Goal: Transaction & Acquisition: Purchase product/service

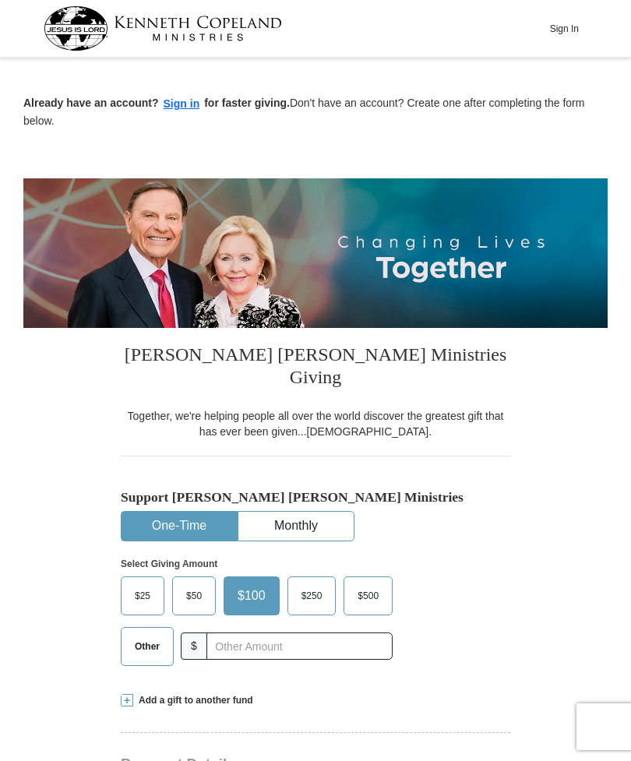
click at [136, 636] on label "Other" at bounding box center [147, 646] width 51 height 37
click at [0, 0] on input "Other" at bounding box center [0, 0] width 0 height 0
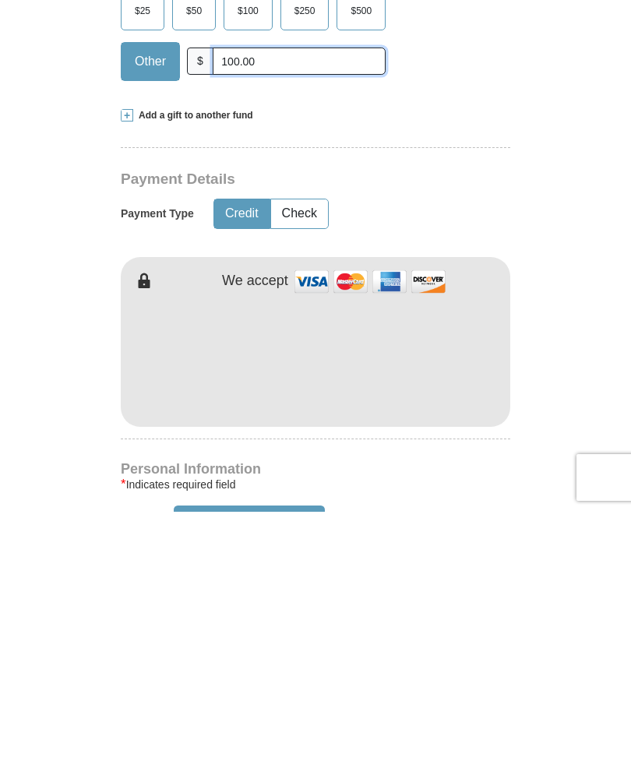
scroll to position [337, 0]
type input "100.00"
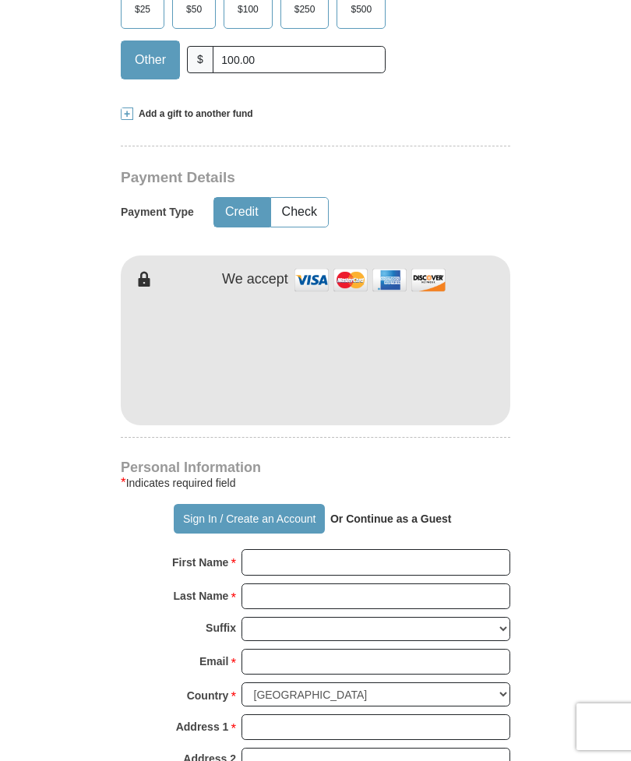
scroll to position [586, 0]
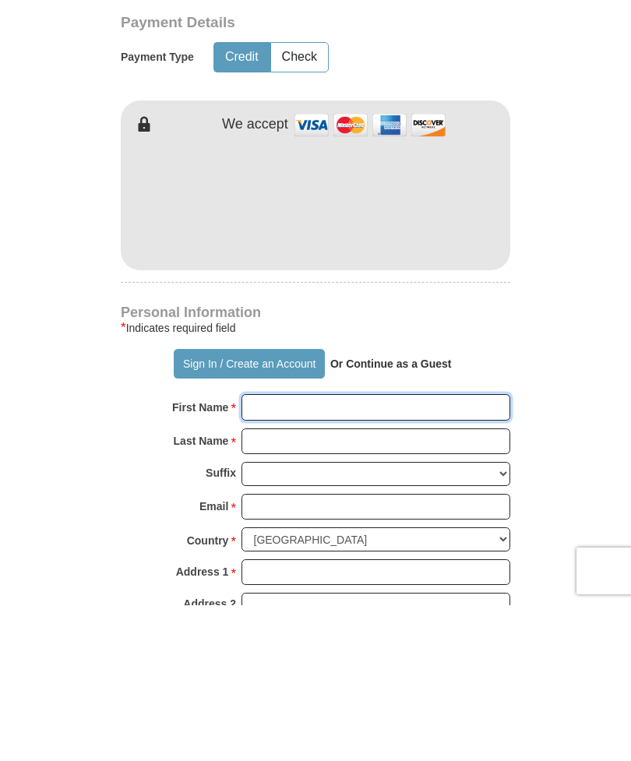
click at [477, 550] on input "First Name *" at bounding box center [375, 563] width 269 height 26
type input "[PERSON_NAME]"
type input "Ware"
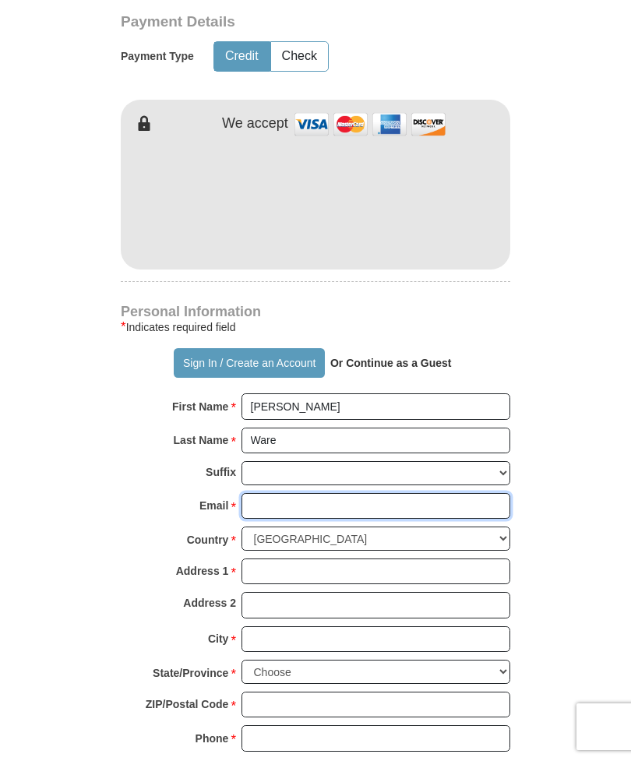
click at [341, 493] on input "Email *" at bounding box center [375, 506] width 269 height 26
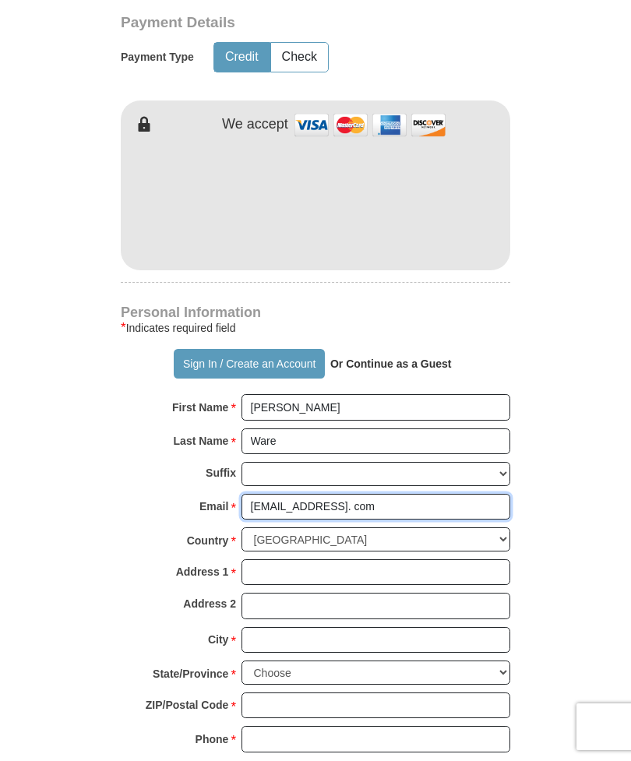
type input "[EMAIL_ADDRESS]. com"
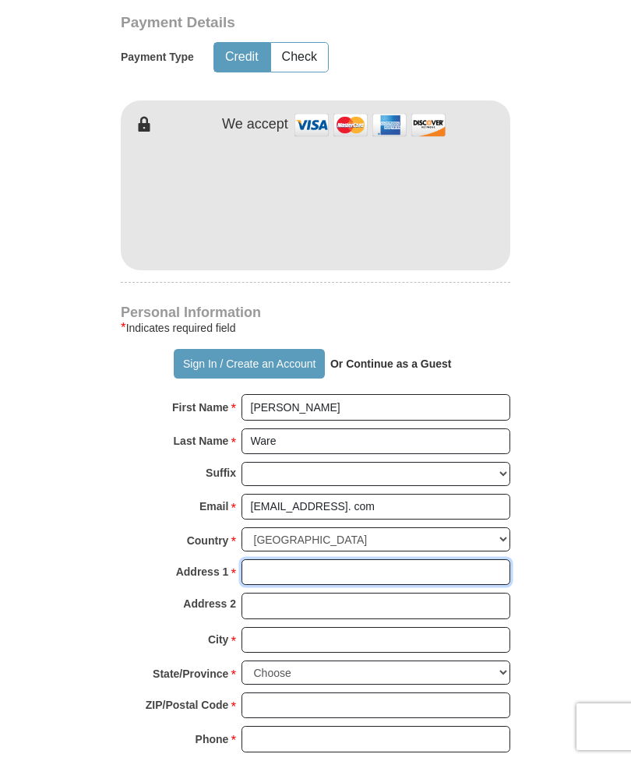
click at [454, 559] on input "Address 1 *" at bounding box center [375, 572] width 269 height 26
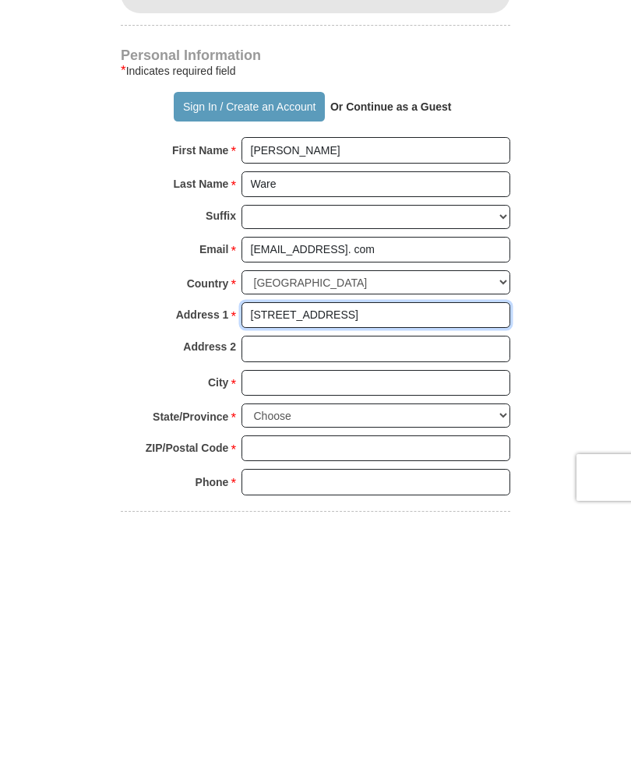
type input "[STREET_ADDRESS]"
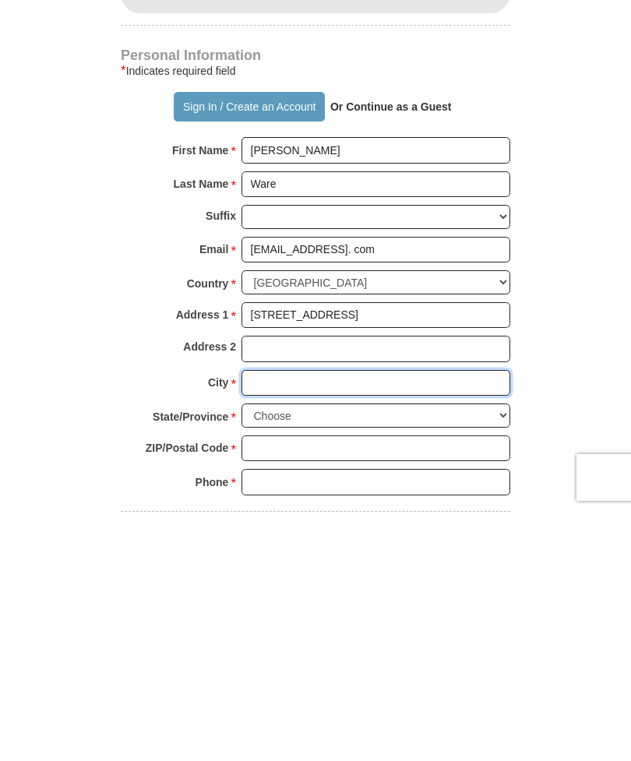
click at [334, 619] on input "City *" at bounding box center [375, 632] width 269 height 26
type input "[PERSON_NAME]"
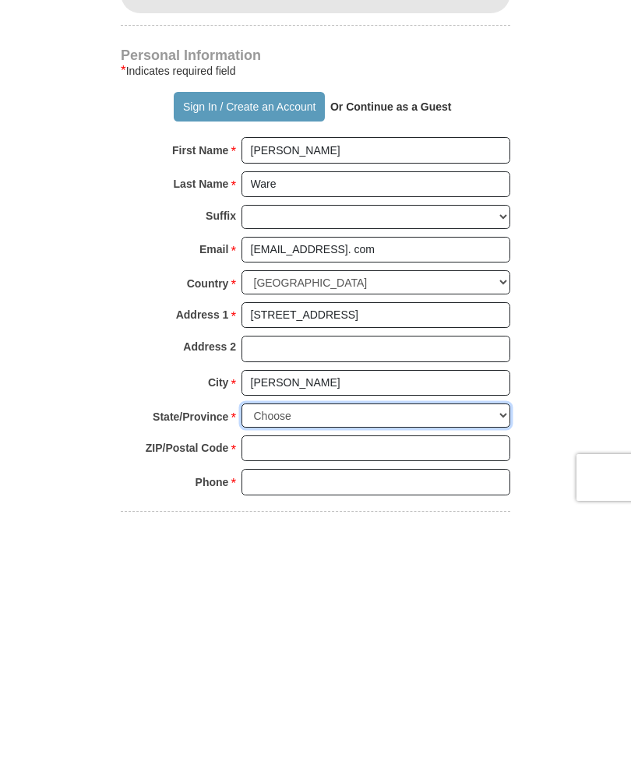
click at [502, 653] on select "Choose [US_STATE] [US_STATE] [US_STATE] [US_STATE] [US_STATE] Armed Forces Amer…" at bounding box center [375, 665] width 269 height 24
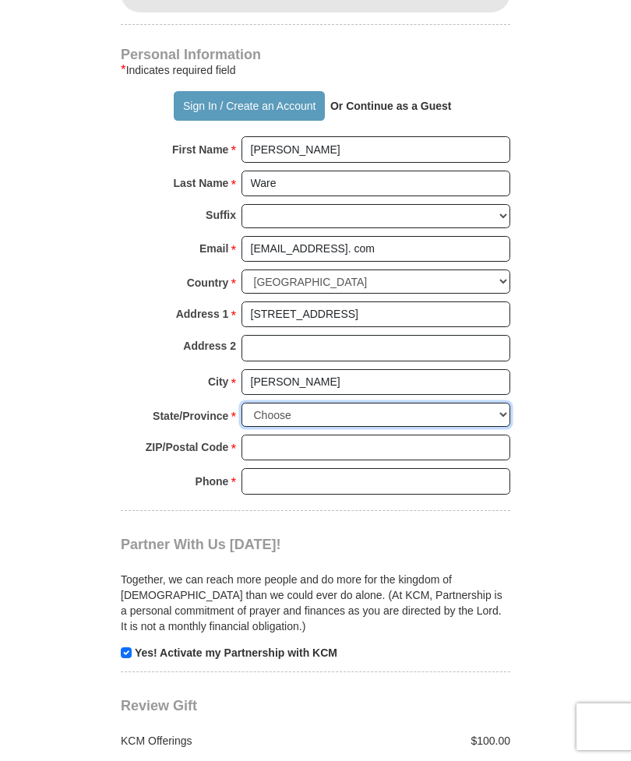
select select "LA"
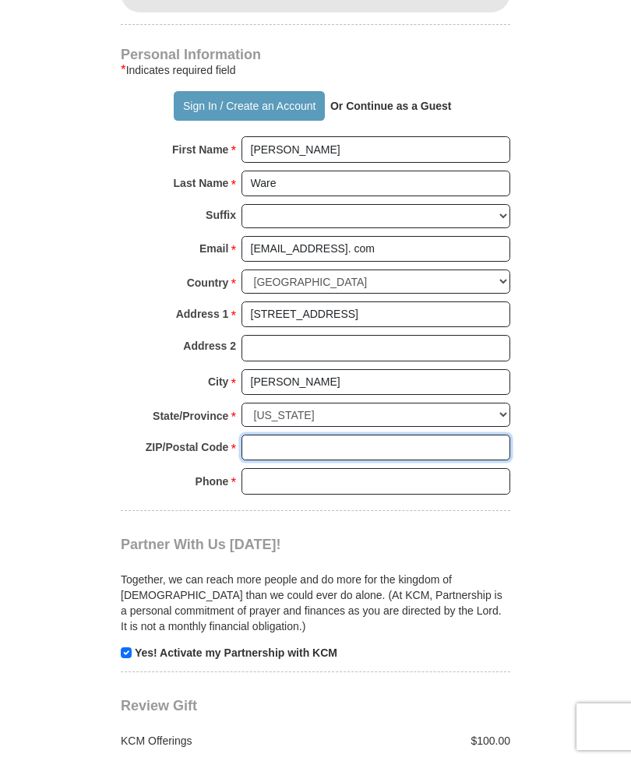
click at [460, 435] on input "ZIP/Postal Code *" at bounding box center [375, 448] width 269 height 26
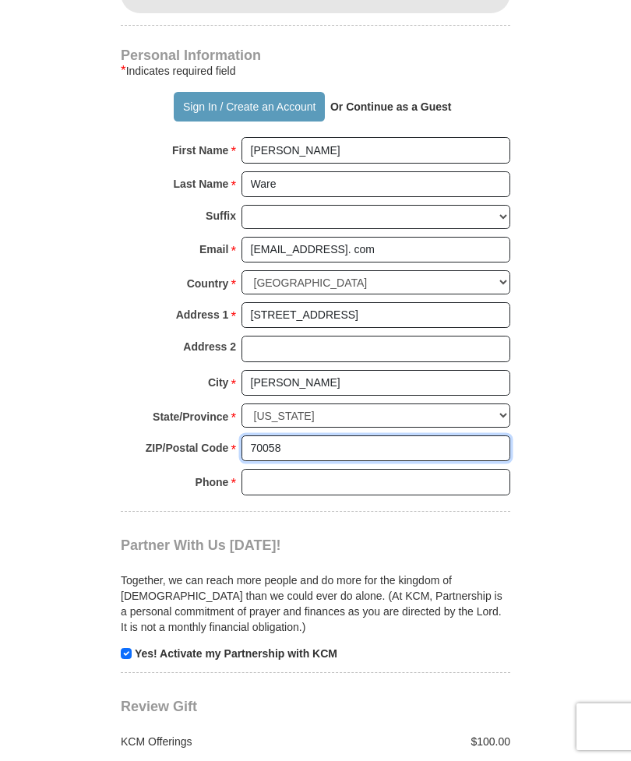
type input "70058"
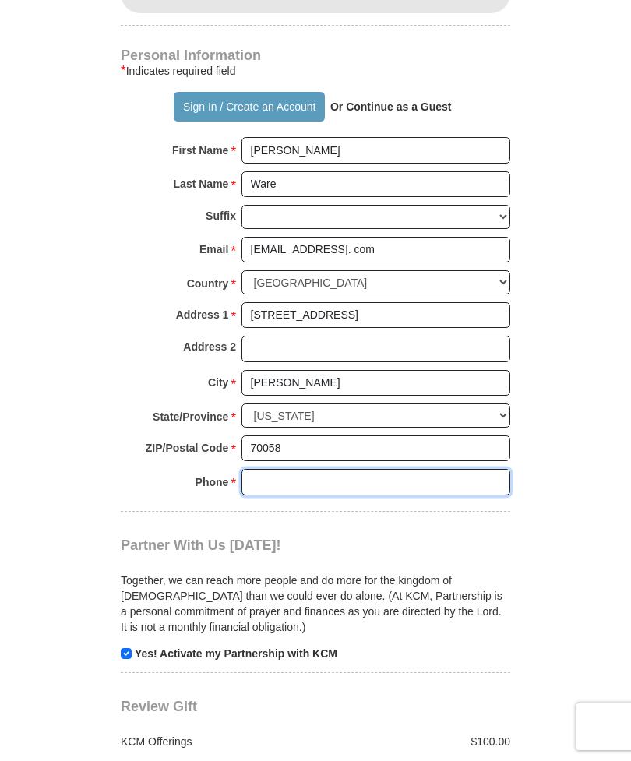
click at [361, 469] on input "Phone * *" at bounding box center [375, 482] width 269 height 26
type input "5042516468"
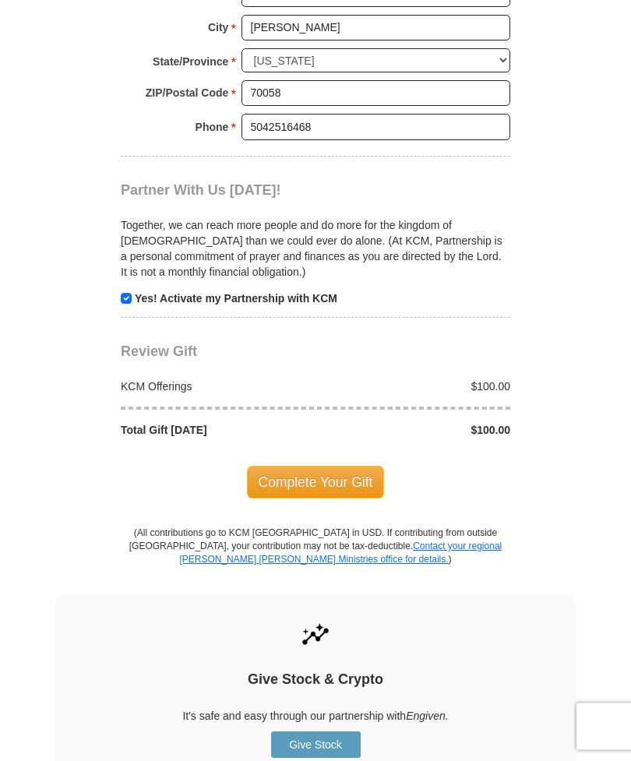
scroll to position [1354, 0]
click at [348, 466] on span "Complete Your Gift" at bounding box center [316, 482] width 138 height 33
click at [339, 466] on span "Complete Your Gift" at bounding box center [316, 482] width 138 height 33
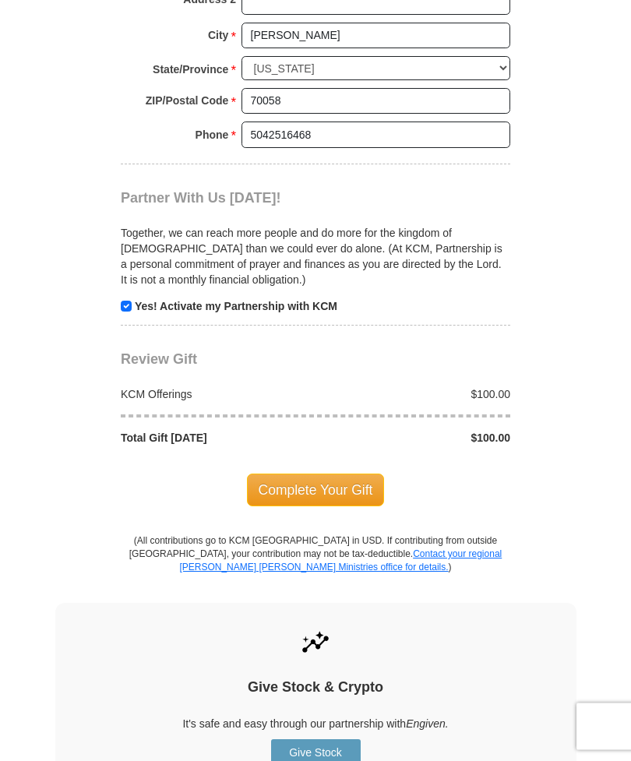
scroll to position [1377, 0]
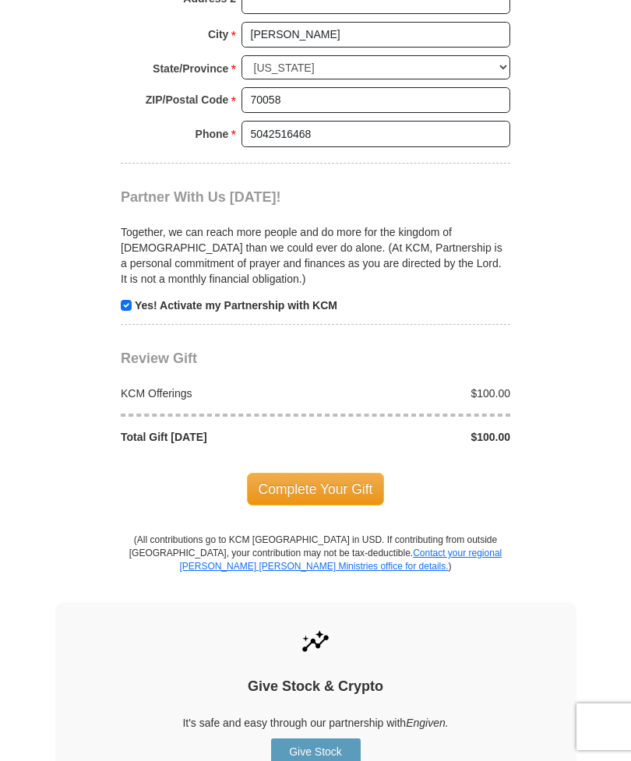
click at [349, 473] on span "Complete Your Gift" at bounding box center [316, 489] width 138 height 33
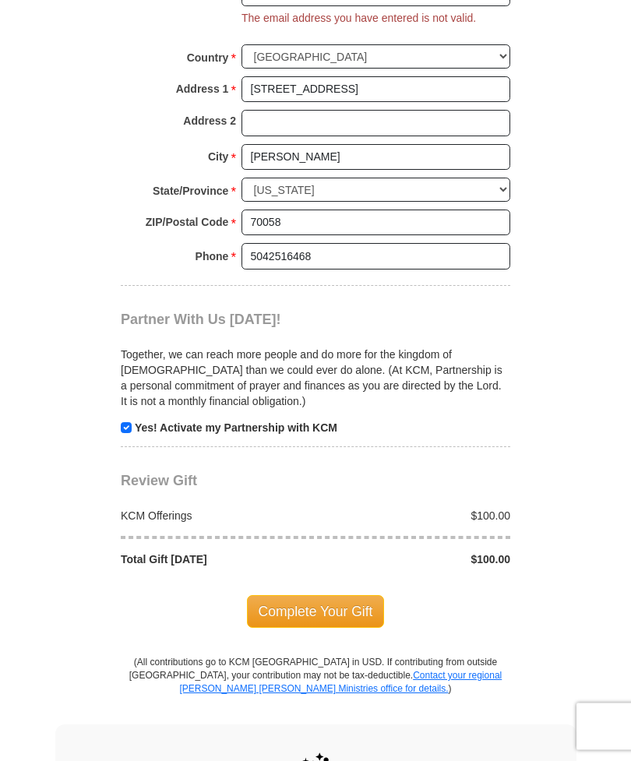
scroll to position [1193, 0]
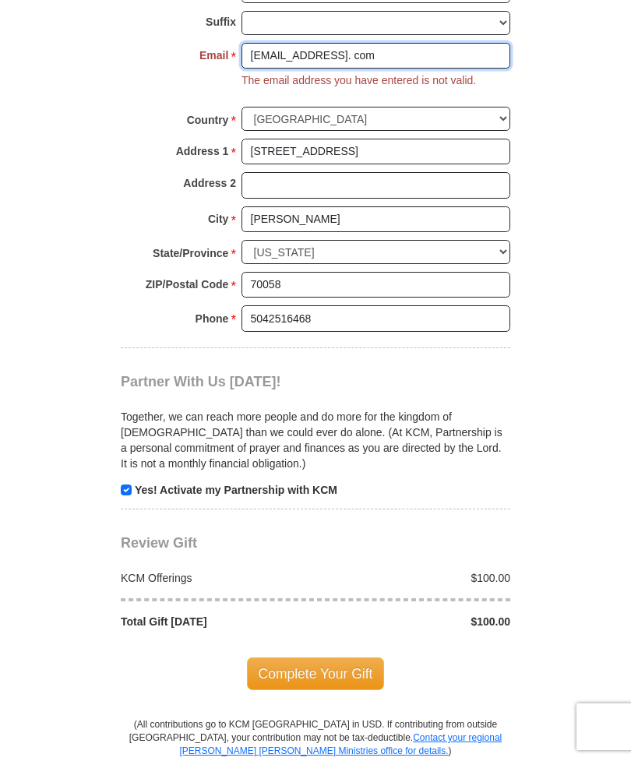
click at [403, 43] on input "[EMAIL_ADDRESS]. com" at bounding box center [375, 56] width 269 height 26
type input "t"
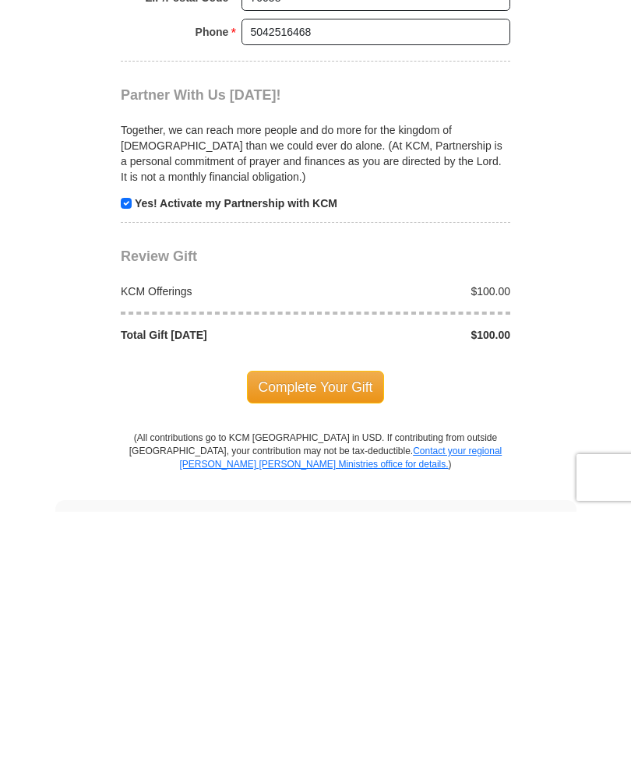
scroll to position [1232, 0]
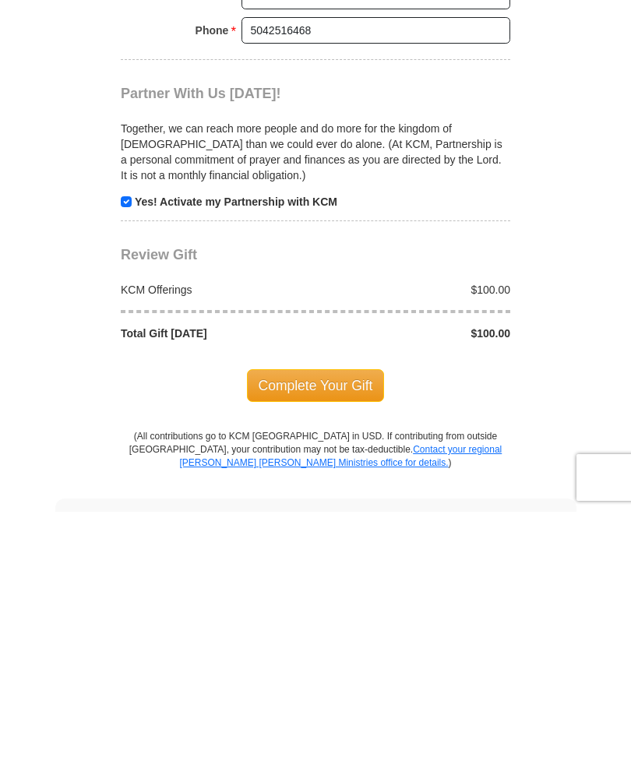
type input "[EMAIL_ADDRESS][DOMAIN_NAME]"
click at [333, 619] on span "Complete Your Gift" at bounding box center [316, 635] width 138 height 33
